Goal: Task Accomplishment & Management: Use online tool/utility

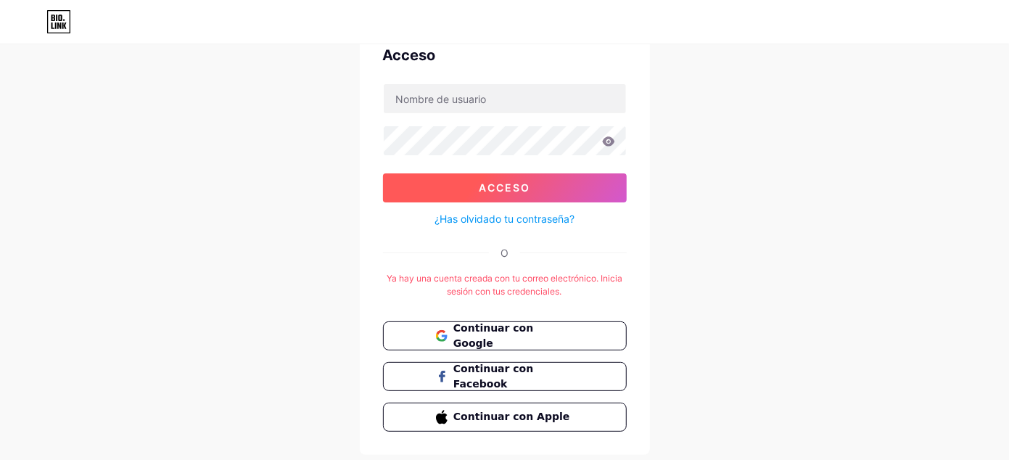
scroll to position [96, 0]
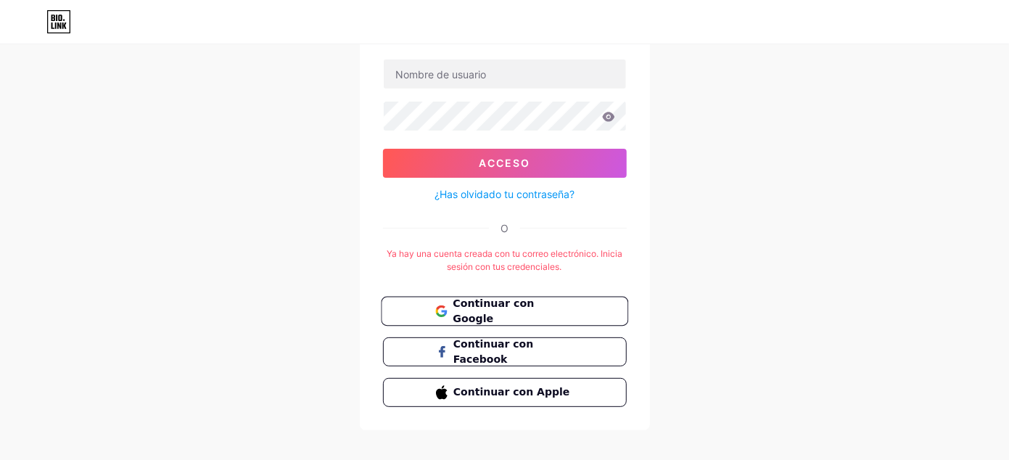
click at [526, 302] on font "Continuar con Google" at bounding box center [493, 311] width 81 height 28
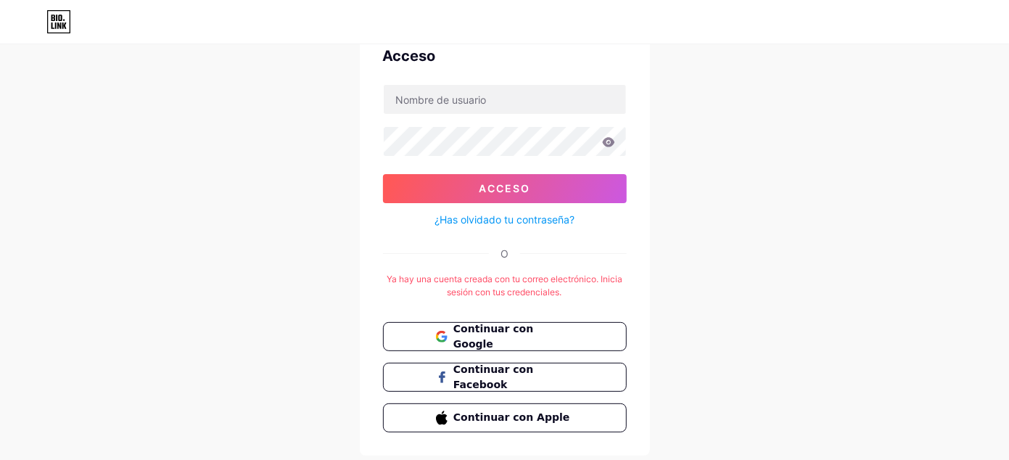
scroll to position [96, 0]
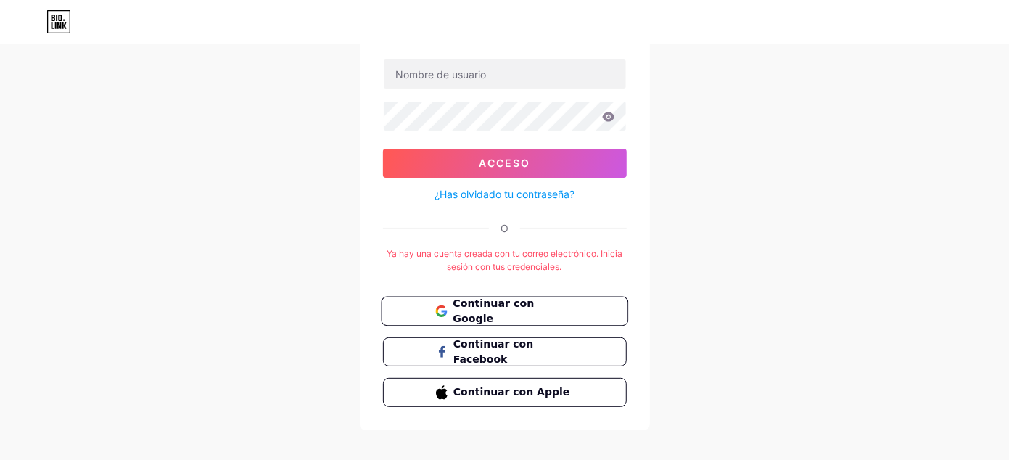
click at [528, 310] on font "Continuar con Google" at bounding box center [493, 311] width 81 height 28
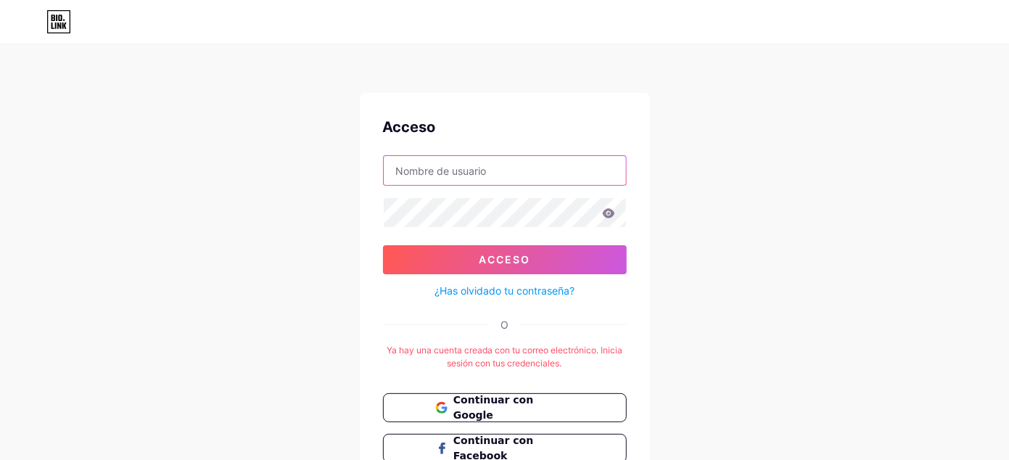
click at [495, 175] on input "text" at bounding box center [505, 170] width 242 height 29
type input "cnegrobasso@gmail.com"
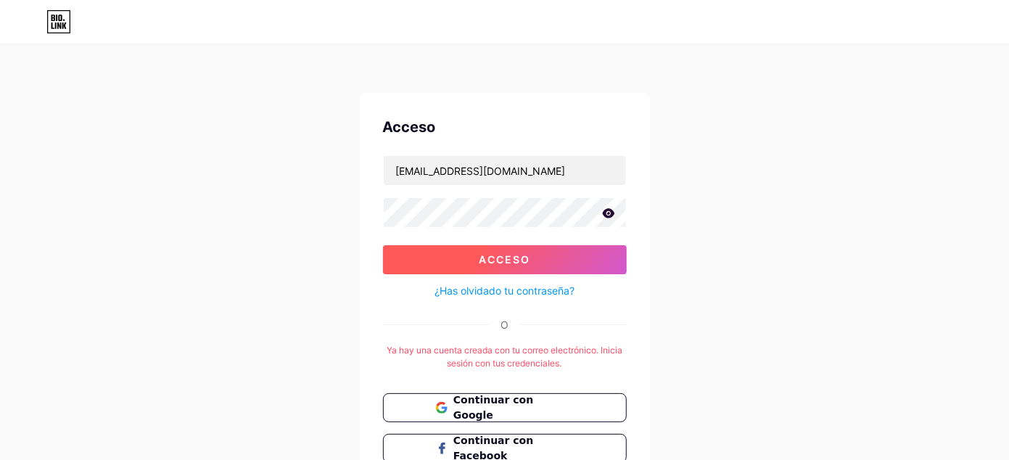
click at [528, 258] on font "Acceso" at bounding box center [504, 259] width 51 height 12
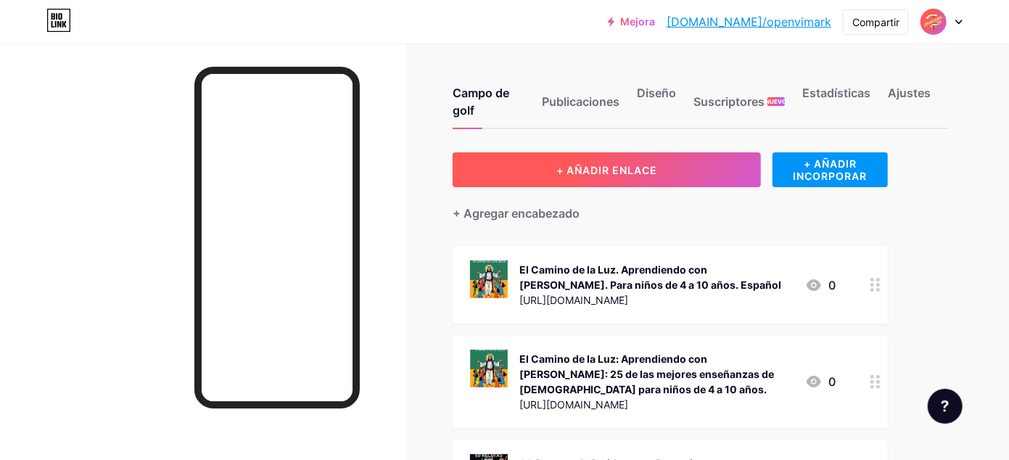
click at [604, 170] on font "+ AÑADIR ENLACE" at bounding box center [606, 170] width 101 height 12
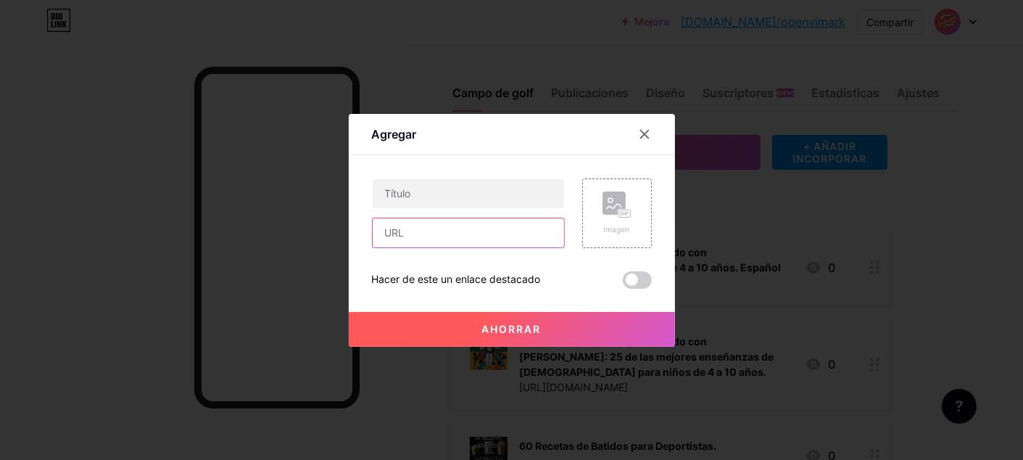
click at [443, 236] on input "text" at bounding box center [468, 232] width 191 height 29
paste input "https://www.amazon.com/dp/B0FM4R2JX5"
type input "https://www.amazon.com/dp/B0FM4R2JX5"
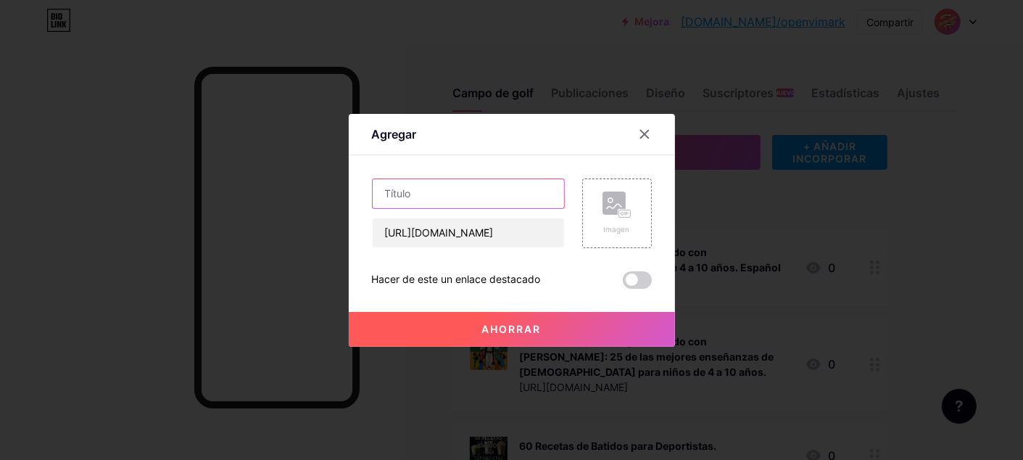
click at [416, 193] on input "text" at bounding box center [468, 193] width 191 height 29
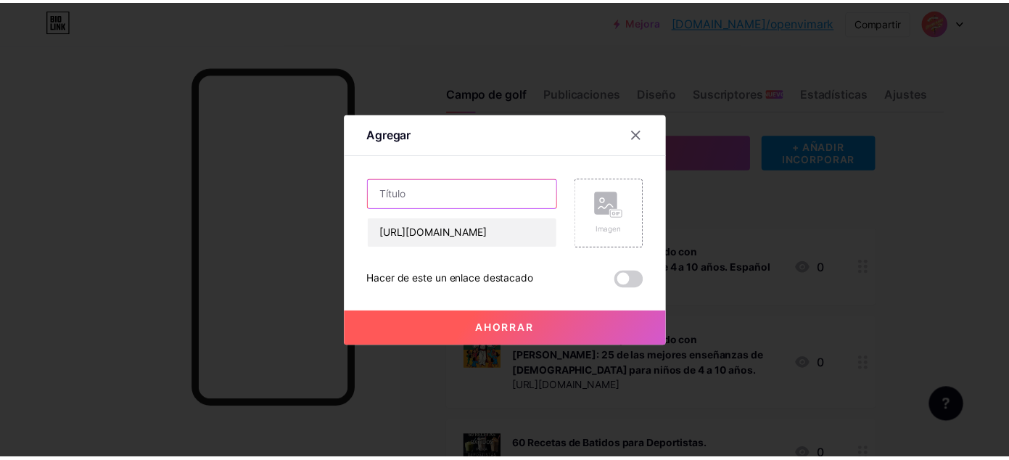
scroll to position [0, 0]
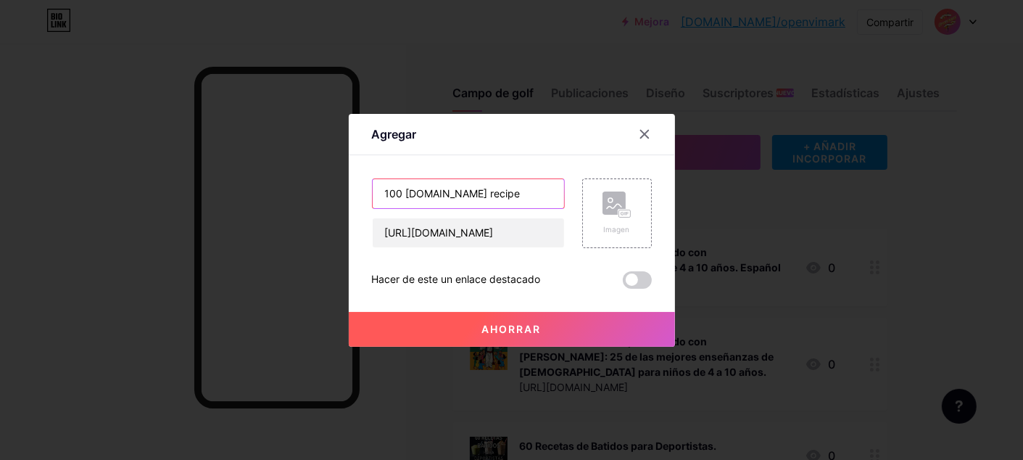
type input "100 lectin.free recipes"
click at [619, 213] on rect at bounding box center [625, 213] width 12 height 7
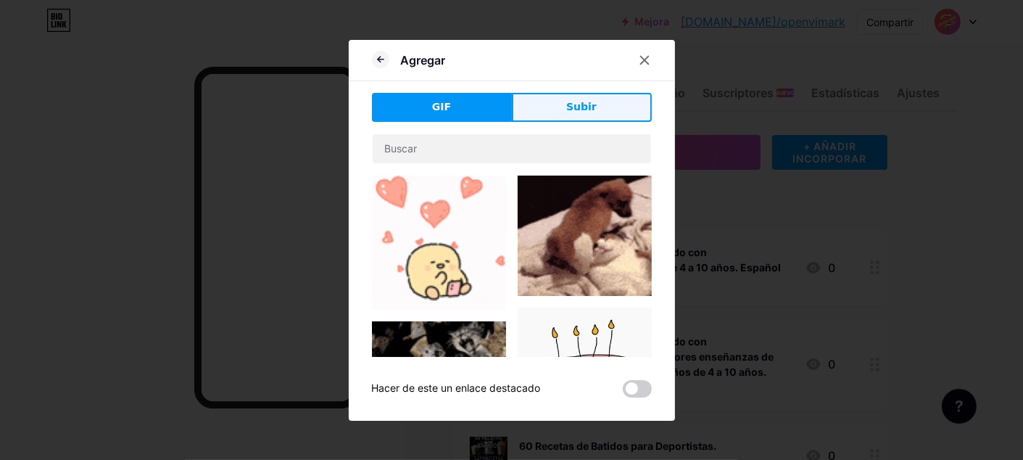
click at [598, 105] on button "Subir" at bounding box center [582, 107] width 140 height 29
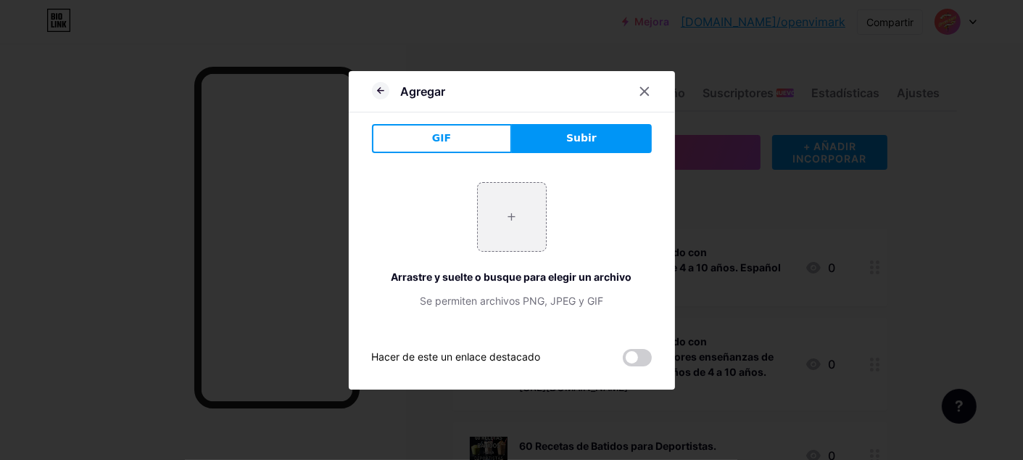
click at [552, 142] on button "Subir" at bounding box center [582, 138] width 140 height 29
click at [506, 217] on input "file" at bounding box center [512, 217] width 68 height 68
type input "C:\fakepath\61ce6841-c2c6-4df7-910c-779302c49539.png"
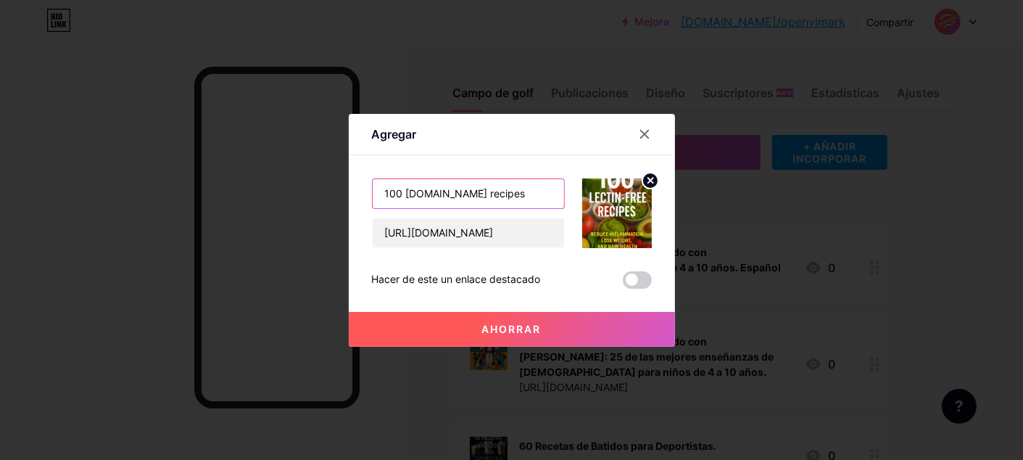
drag, startPoint x: 425, startPoint y: 193, endPoint x: 471, endPoint y: 202, distance: 46.7
click at [426, 194] on input "100 lectin.free recipes" at bounding box center [468, 193] width 191 height 29
type input "100 lectin-free recipes"
click at [515, 321] on button "Ahorrar" at bounding box center [512, 329] width 326 height 35
